Goal: Information Seeking & Learning: Learn about a topic

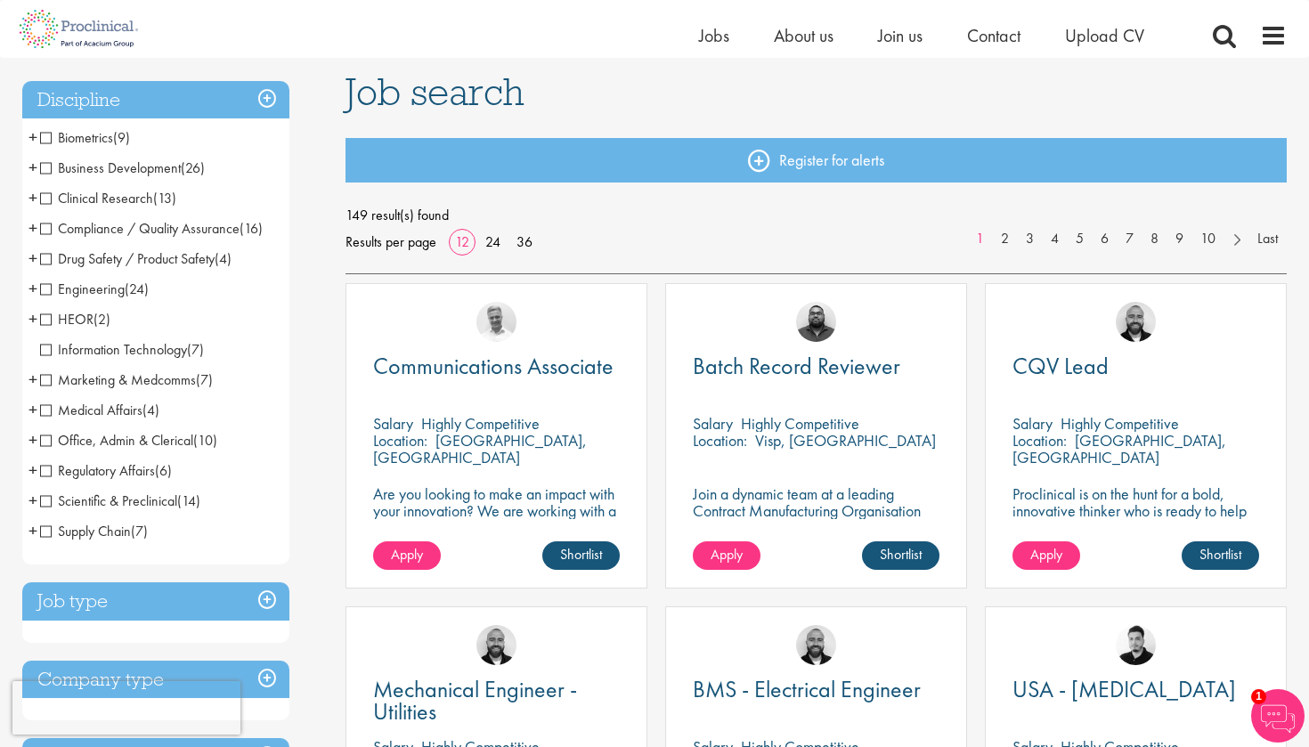
scroll to position [127, 0]
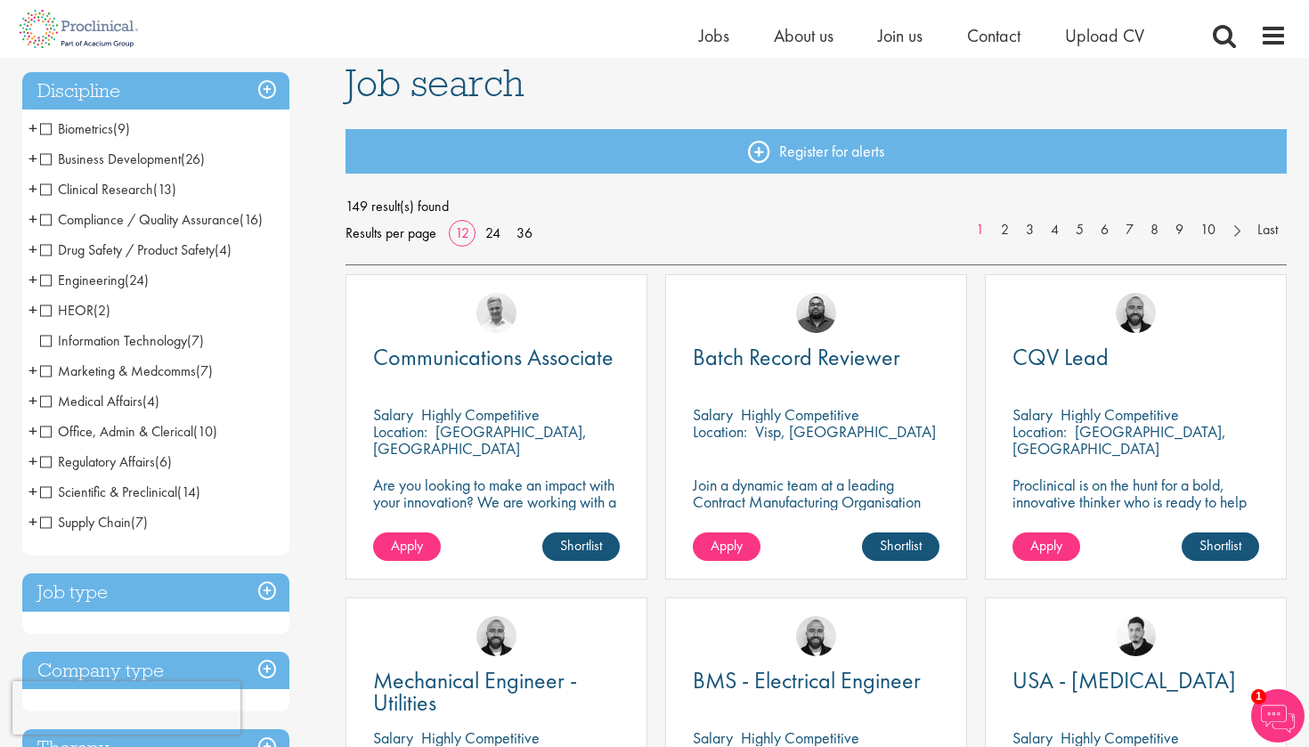
click at [48, 187] on span "Clinical Research" at bounding box center [96, 189] width 113 height 19
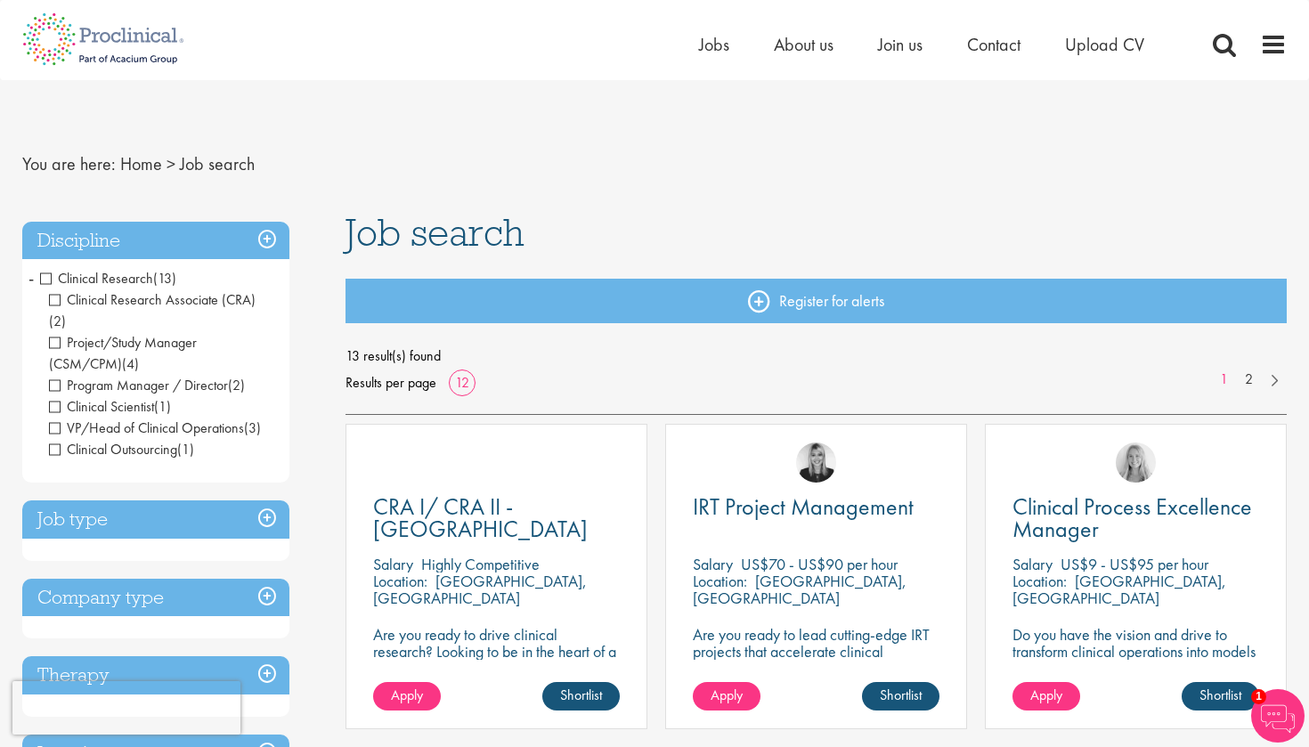
click at [53, 397] on span "Clinical Scientist" at bounding box center [101, 406] width 105 height 19
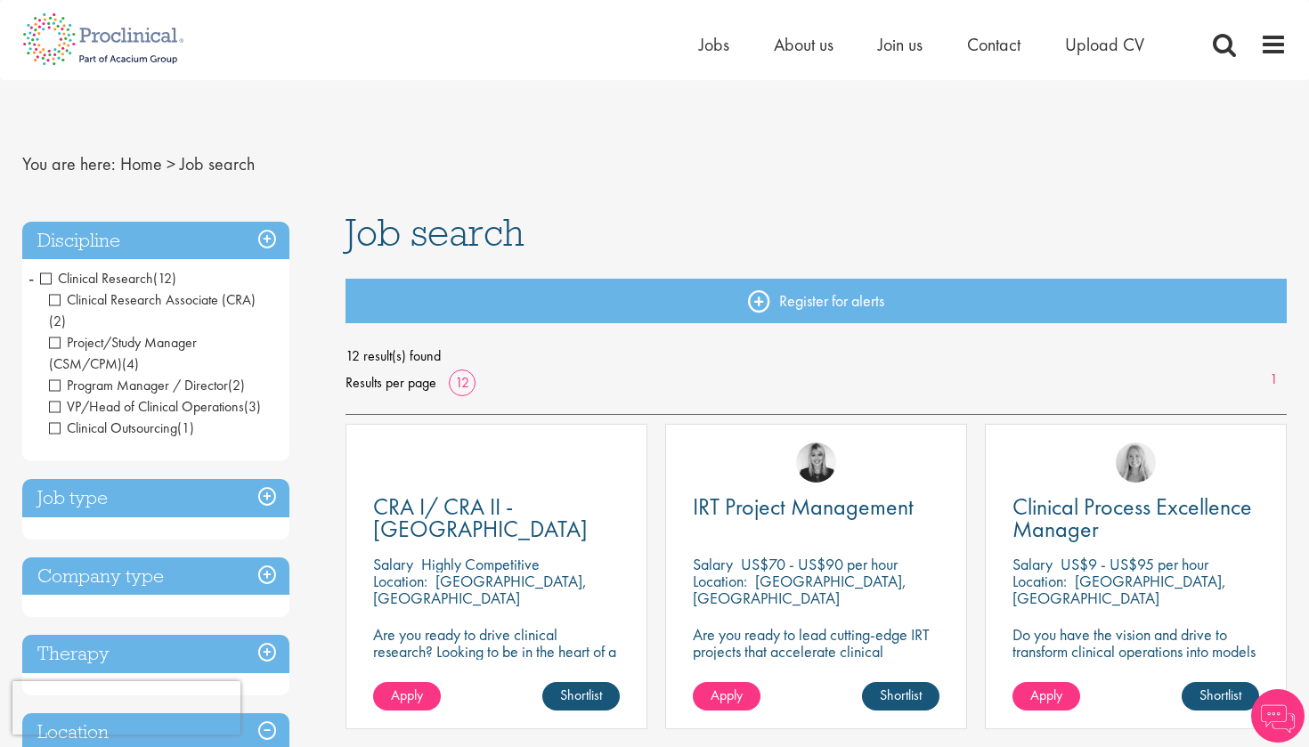
click at [58, 397] on span "VP/Head of Clinical Operations" at bounding box center [146, 406] width 195 height 19
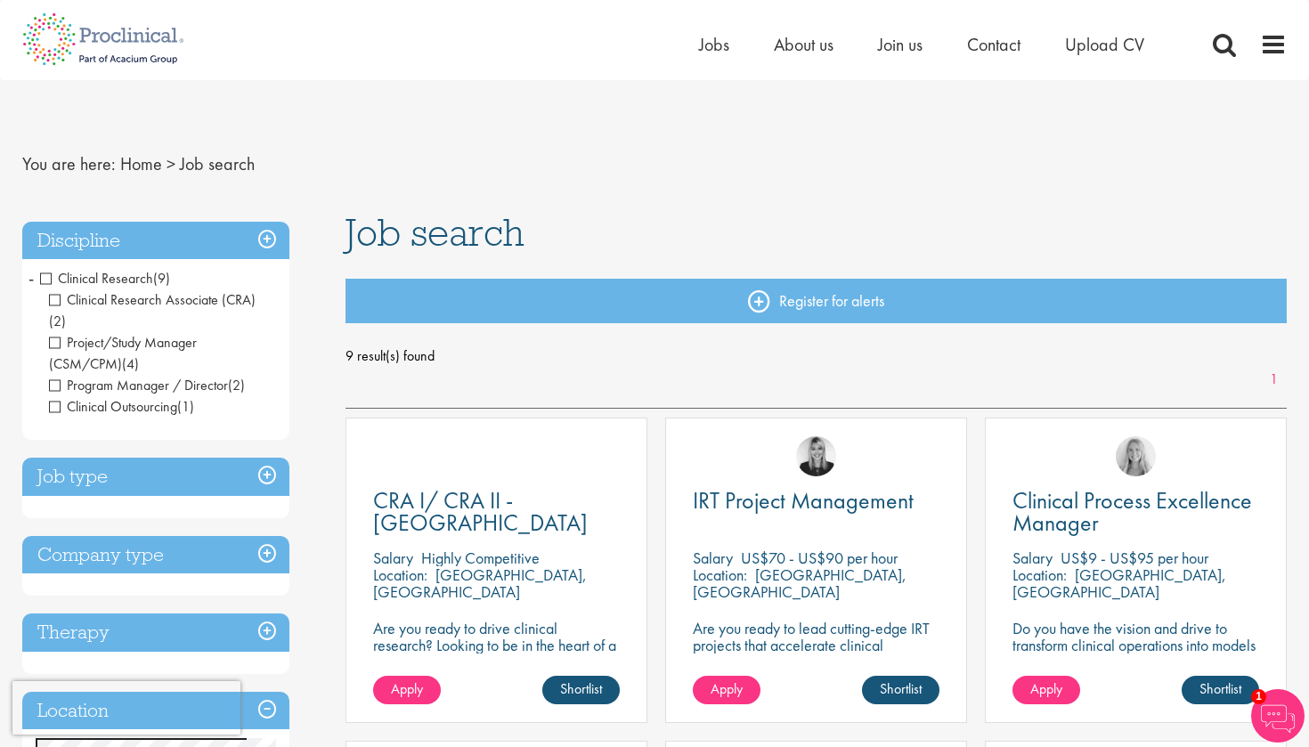
click at [265, 458] on h3 "Job type" at bounding box center [155, 477] width 267 height 38
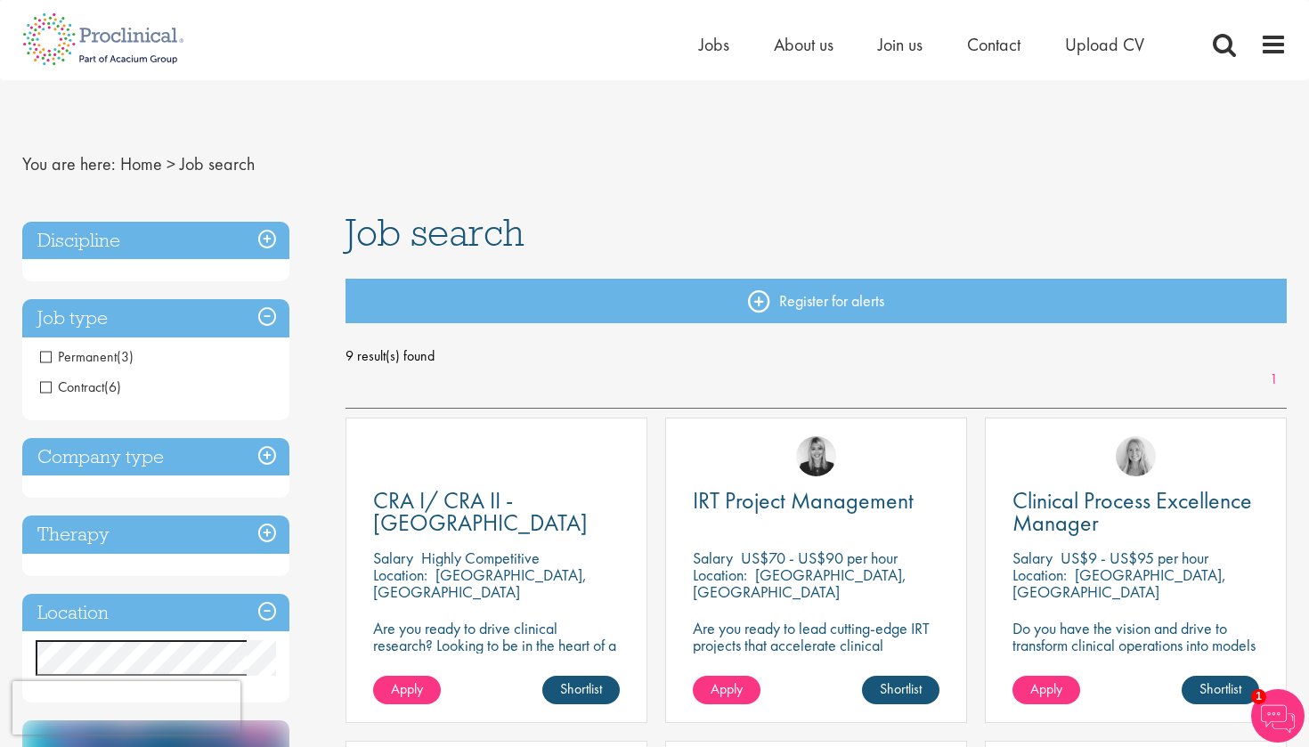
click at [270, 321] on h3 "Job type" at bounding box center [155, 318] width 267 height 38
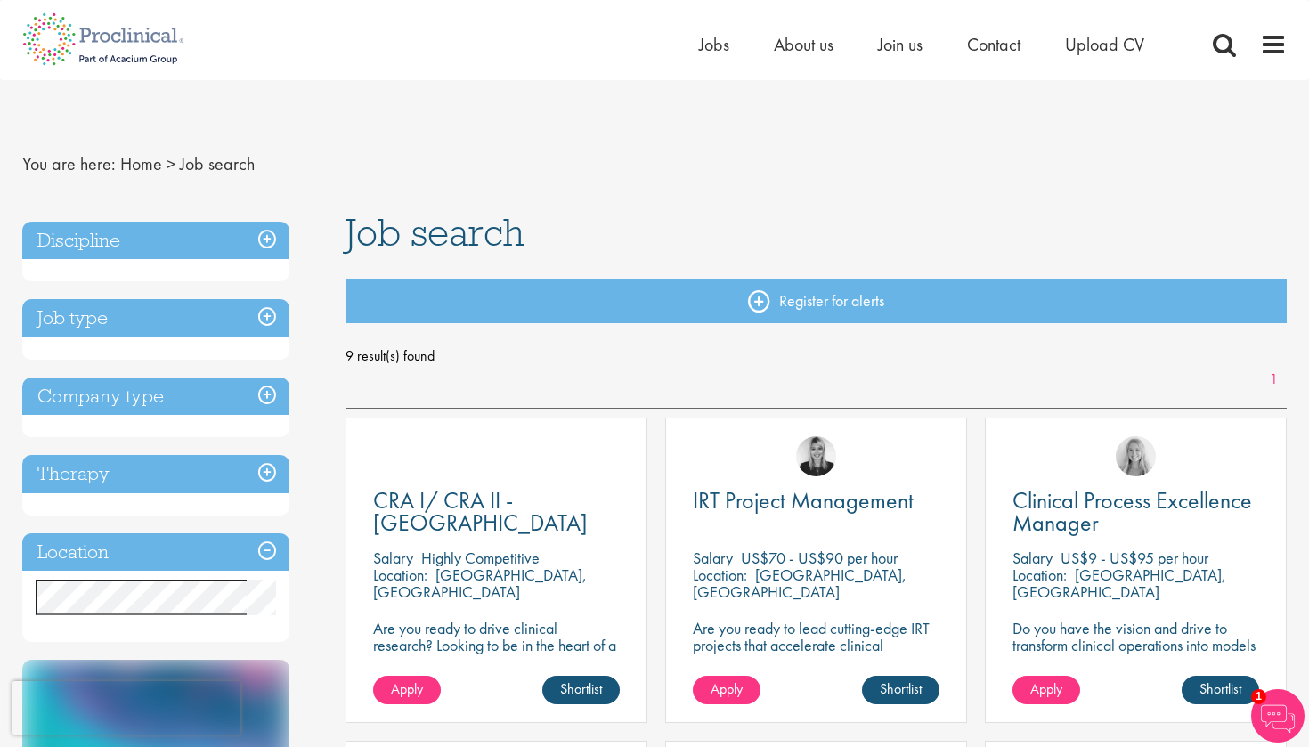
click at [270, 395] on h3 "Company type" at bounding box center [155, 397] width 267 height 38
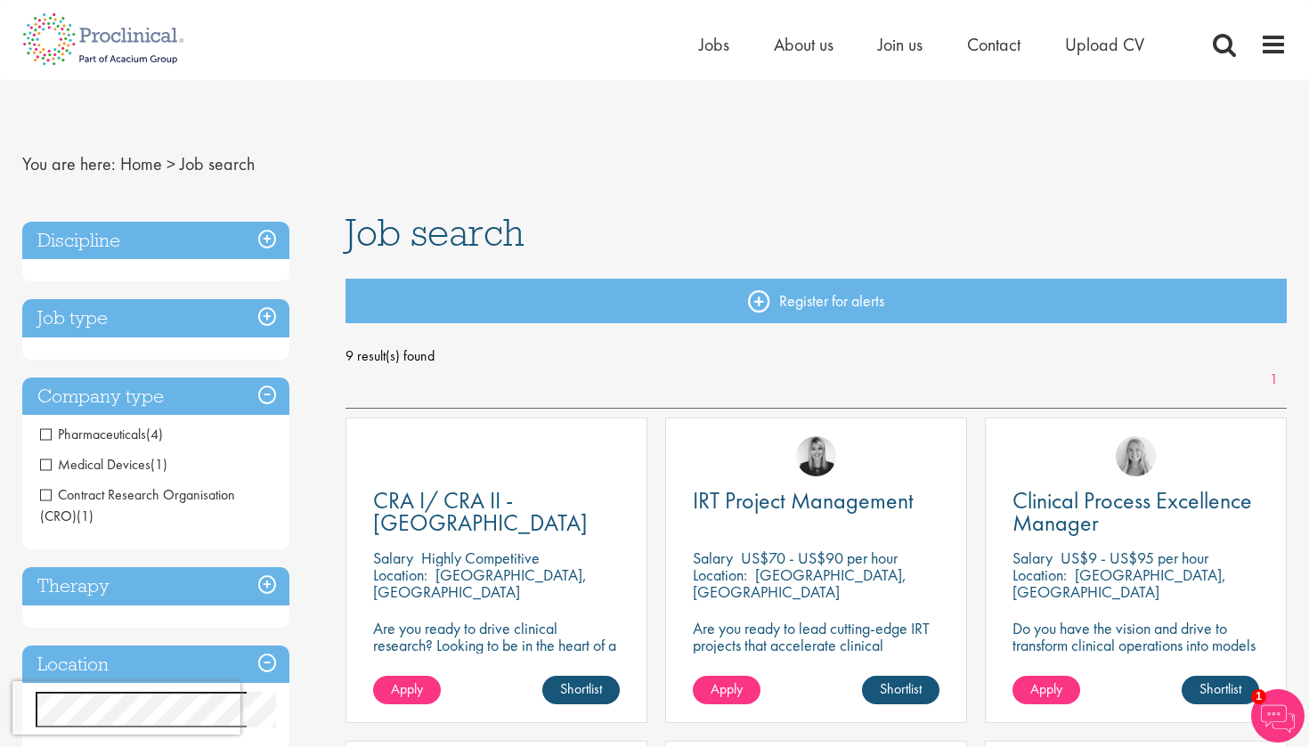
click at [271, 395] on h3 "Company type" at bounding box center [155, 397] width 267 height 38
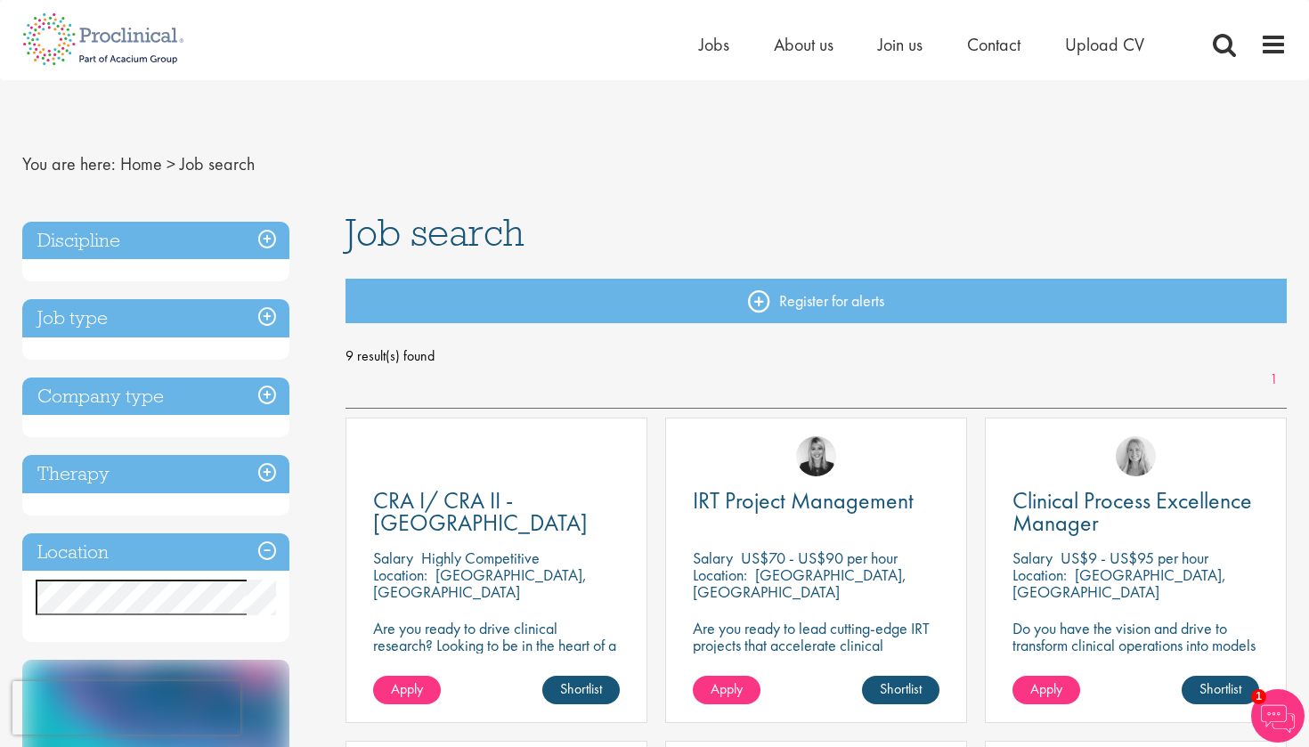
click at [266, 481] on h3 "Therapy" at bounding box center [155, 474] width 267 height 38
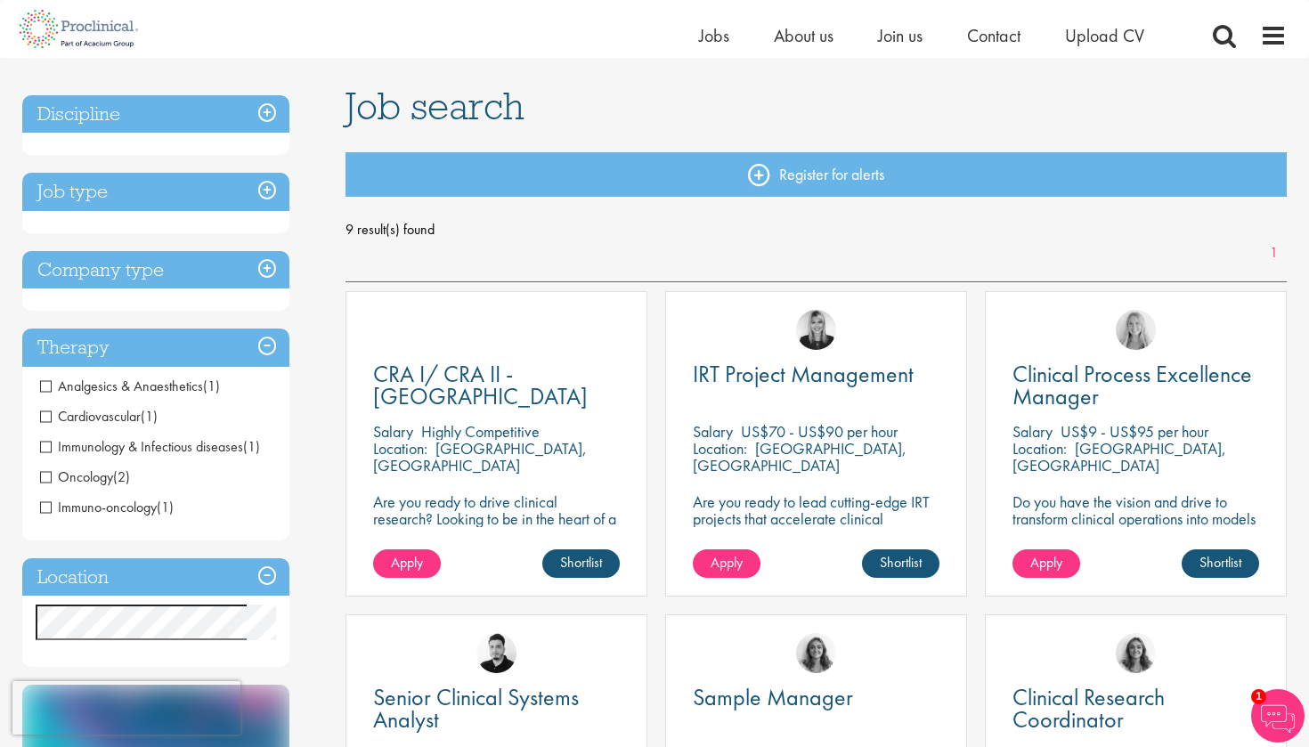
scroll to position [107, 0]
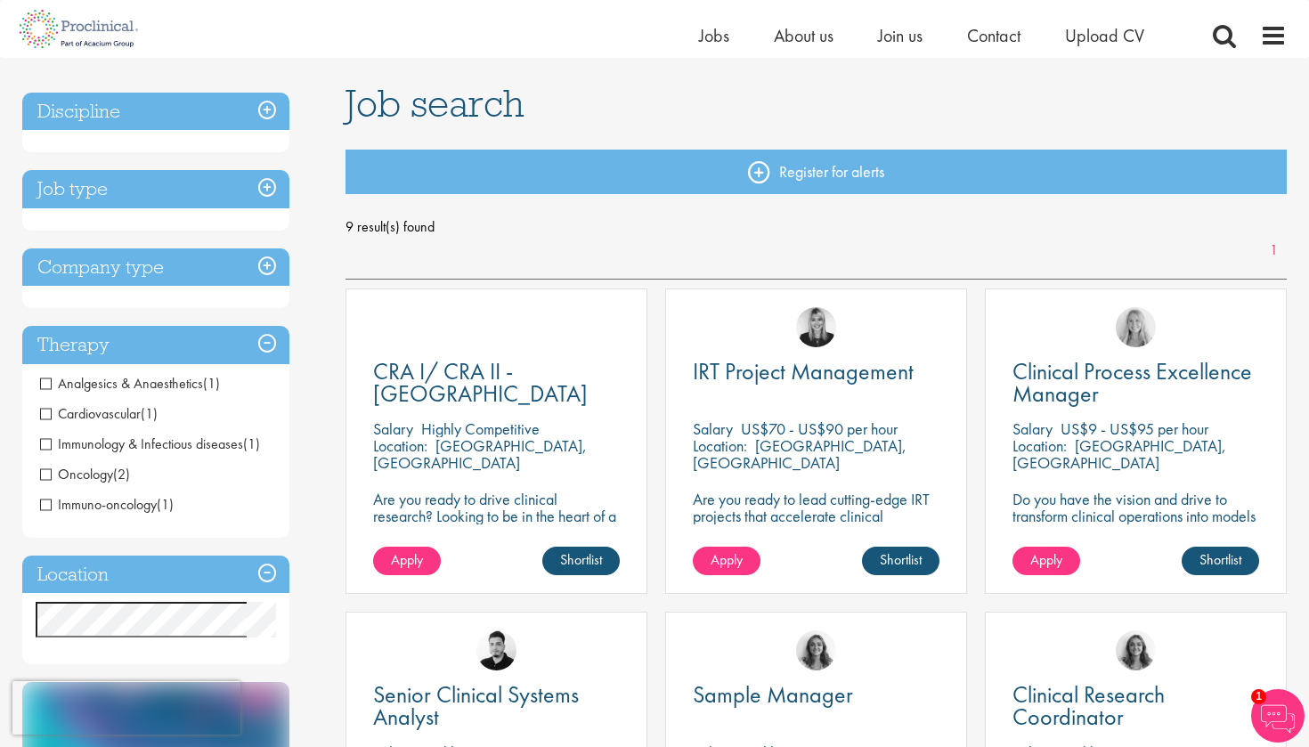
click at [265, 337] on h3 "Therapy" at bounding box center [155, 345] width 267 height 38
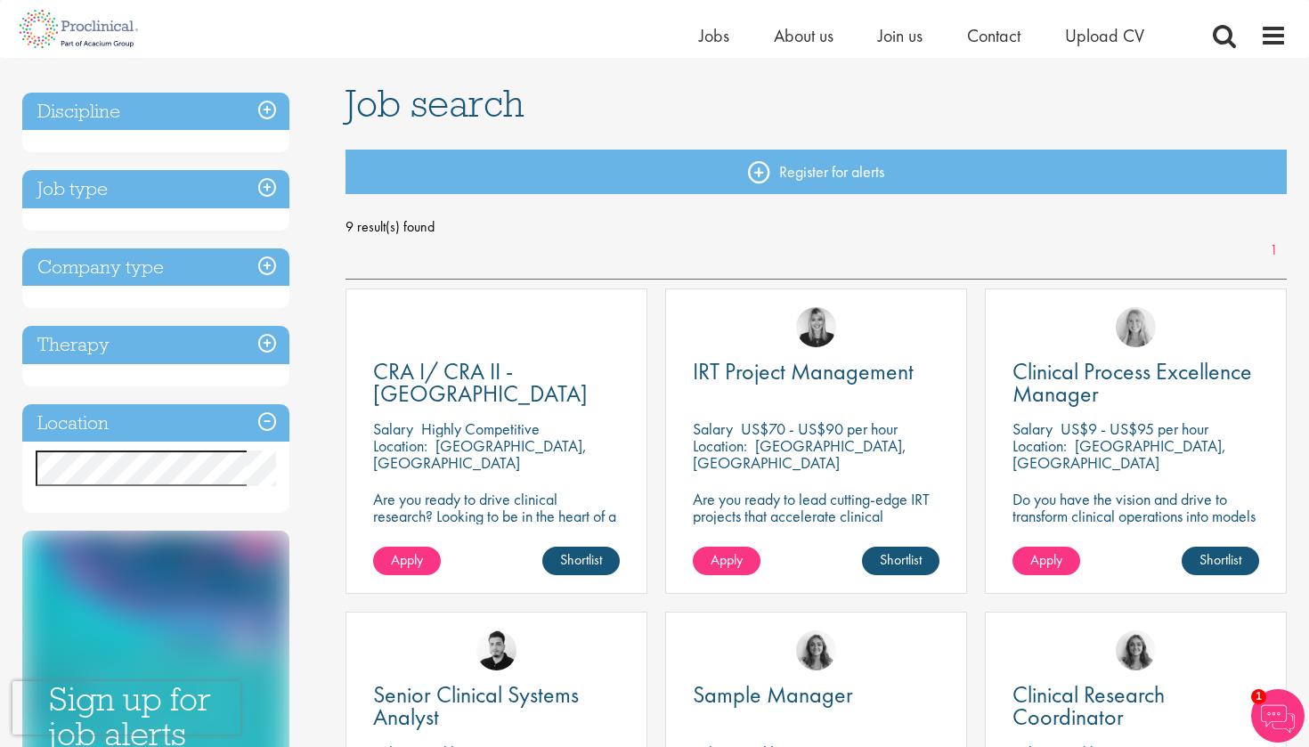
click at [268, 423] on h3 "Location" at bounding box center [155, 423] width 267 height 38
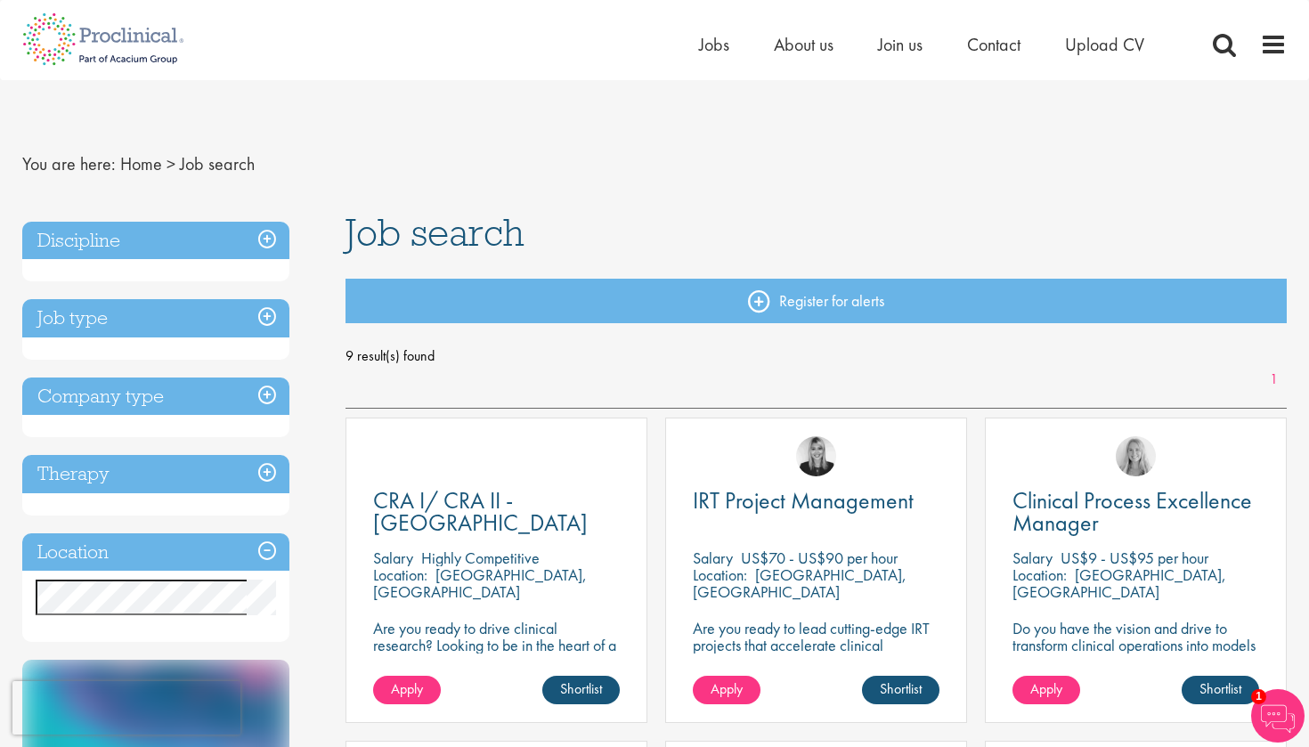
scroll to position [0, 0]
